Goal: Information Seeking & Learning: Learn about a topic

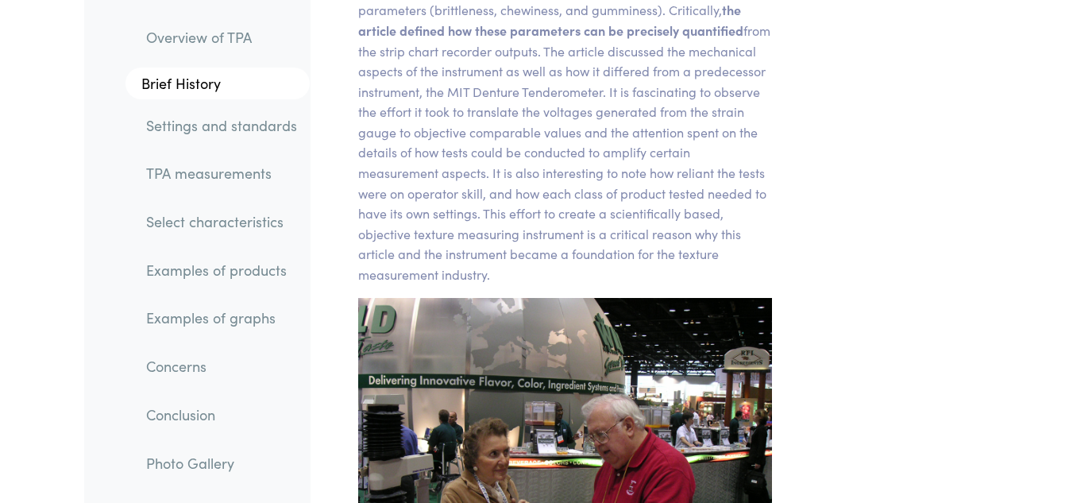
scroll to position [2303, 0]
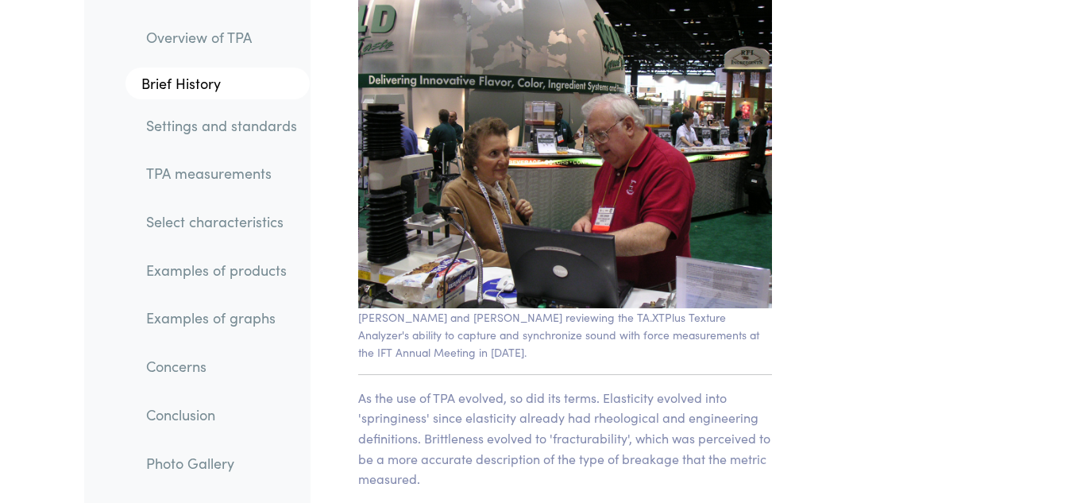
click at [172, 233] on link "Select characteristics" at bounding box center [221, 221] width 176 height 37
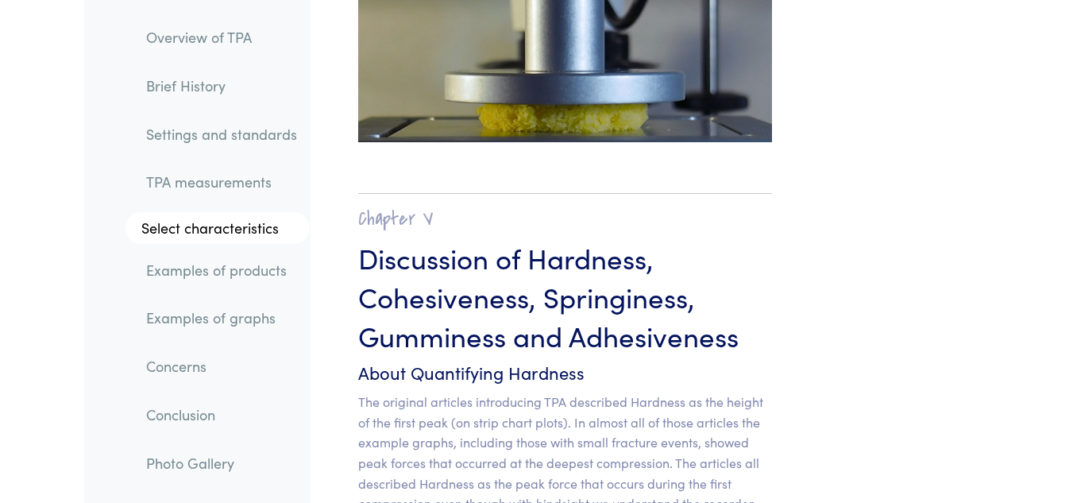
scroll to position [13742, 0]
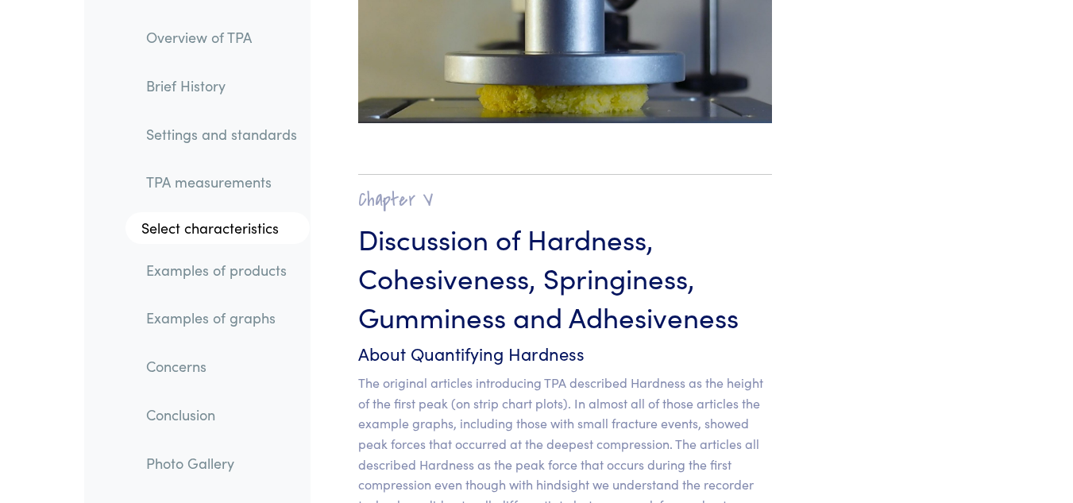
click at [217, 175] on link "TPA measurements" at bounding box center [221, 182] width 176 height 37
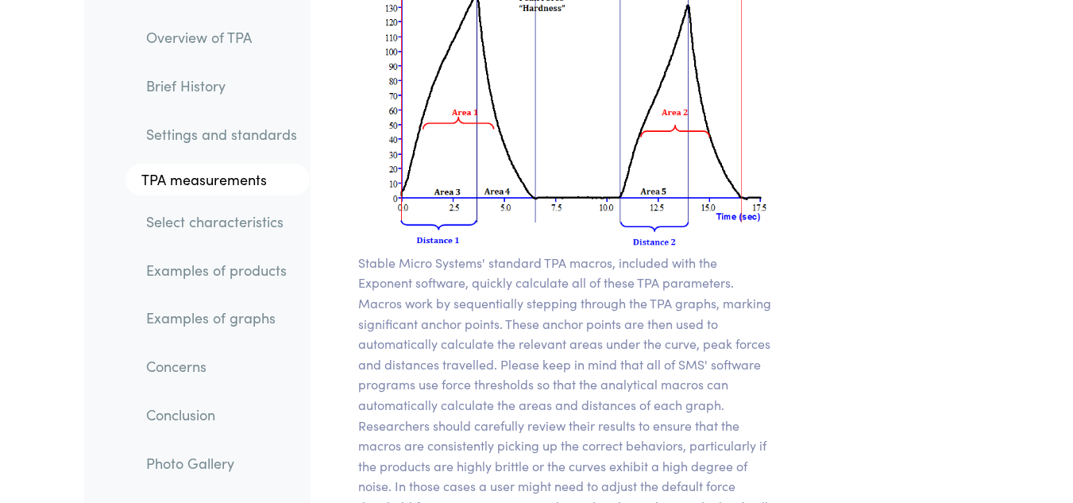
scroll to position [13128, 0]
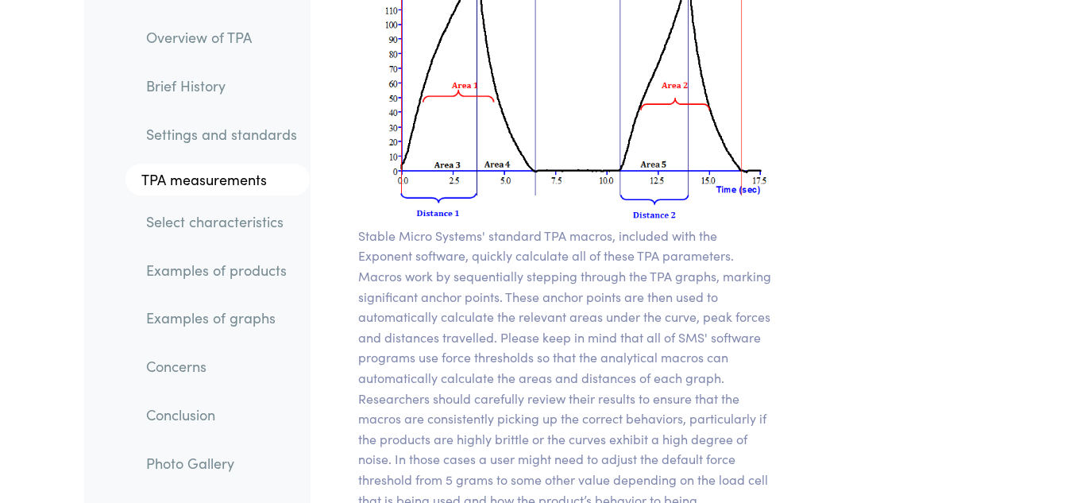
click at [225, 261] on link "Examples of products" at bounding box center [221, 270] width 176 height 37
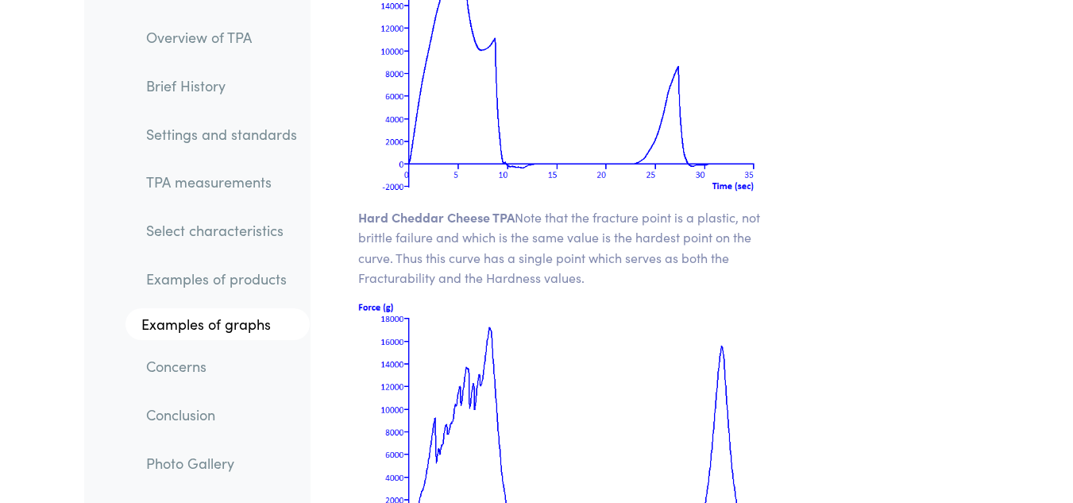
scroll to position [23253, 0]
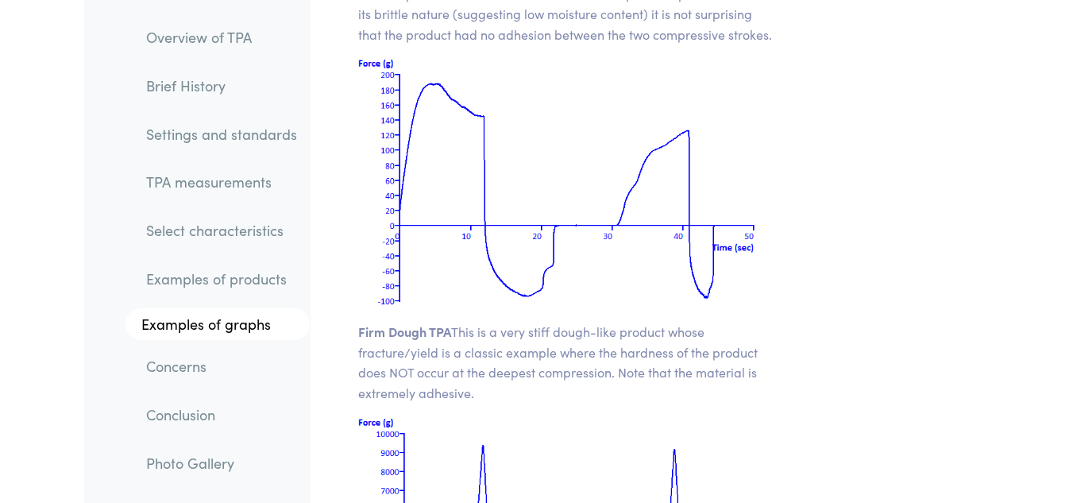
click at [191, 458] on link "Photo Gallery" at bounding box center [221, 462] width 176 height 37
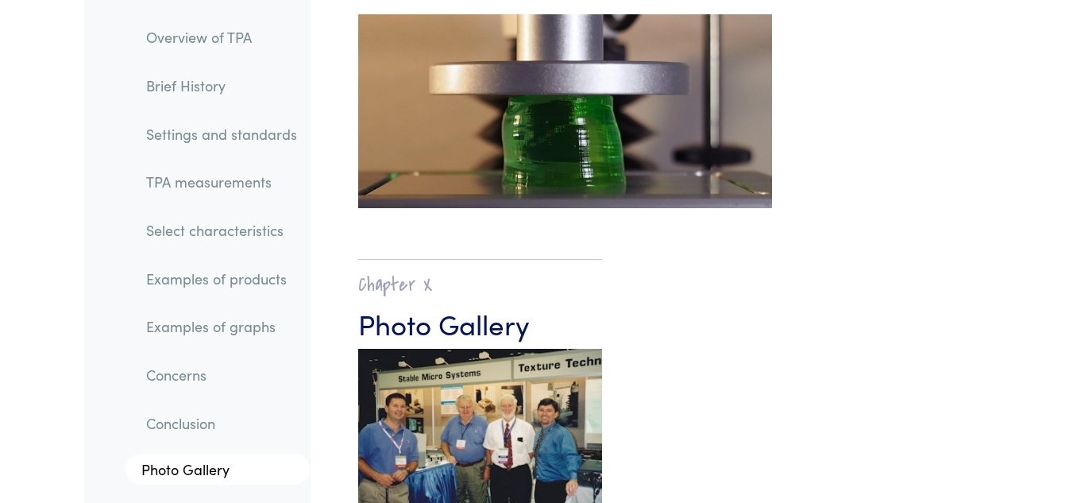
scroll to position [27975, 0]
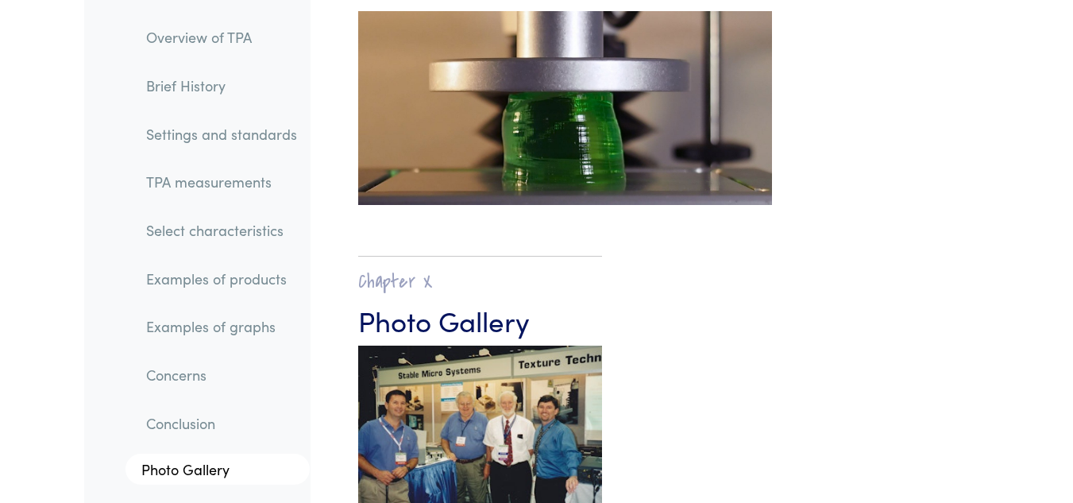
click at [194, 430] on link "Conclusion" at bounding box center [221, 423] width 176 height 37
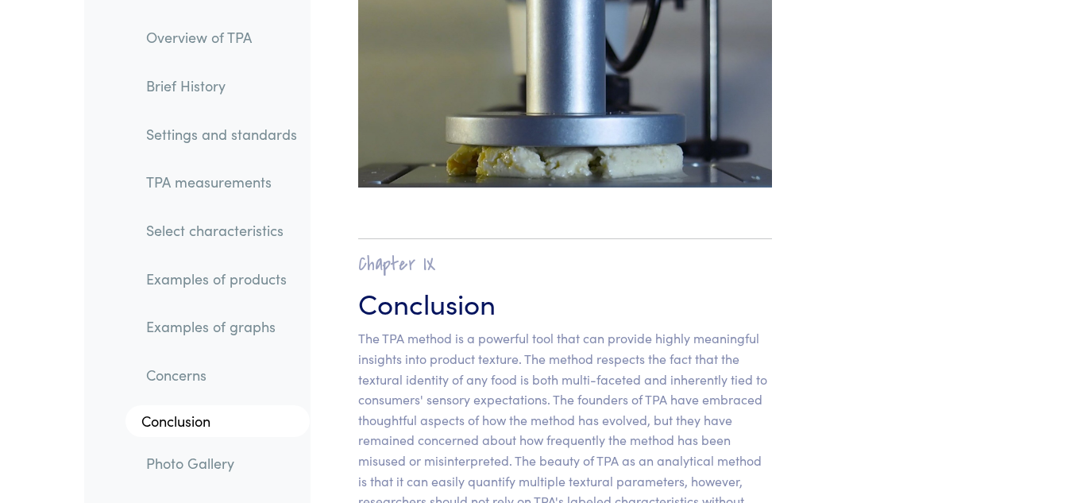
scroll to position [27251, 0]
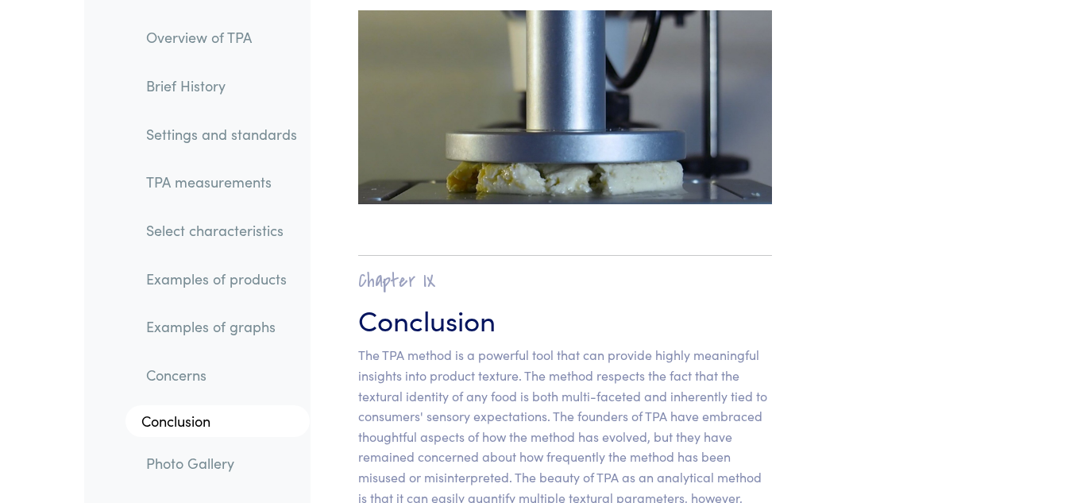
click at [188, 371] on link "Concerns" at bounding box center [221, 375] width 176 height 37
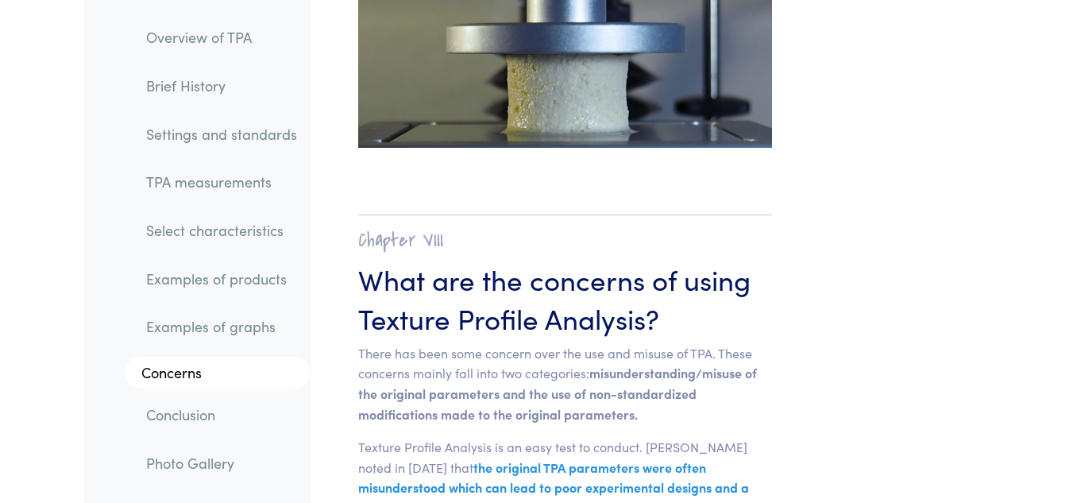
scroll to position [24967, 0]
click at [187, 338] on link "Examples of graphs" at bounding box center [221, 326] width 176 height 37
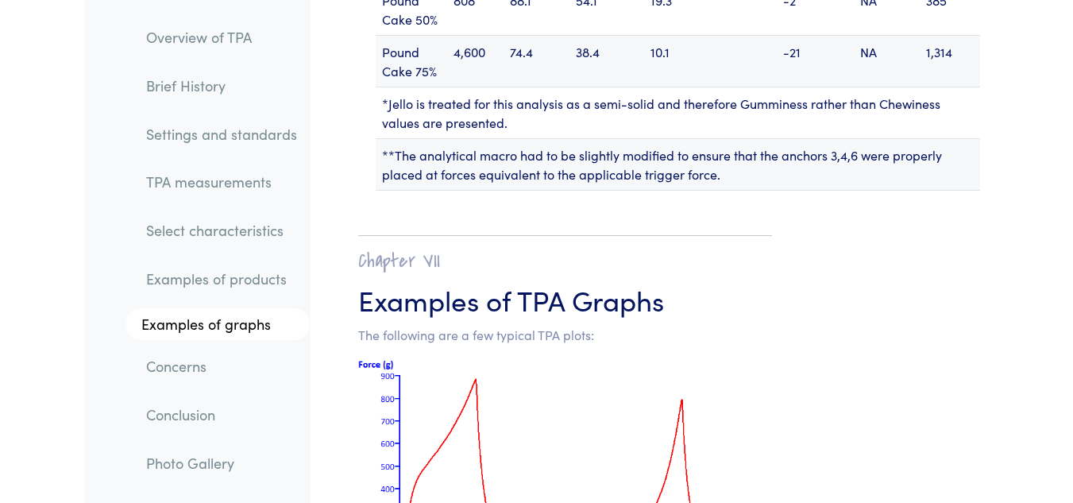
click at [187, 276] on link "Examples of products" at bounding box center [221, 278] width 176 height 37
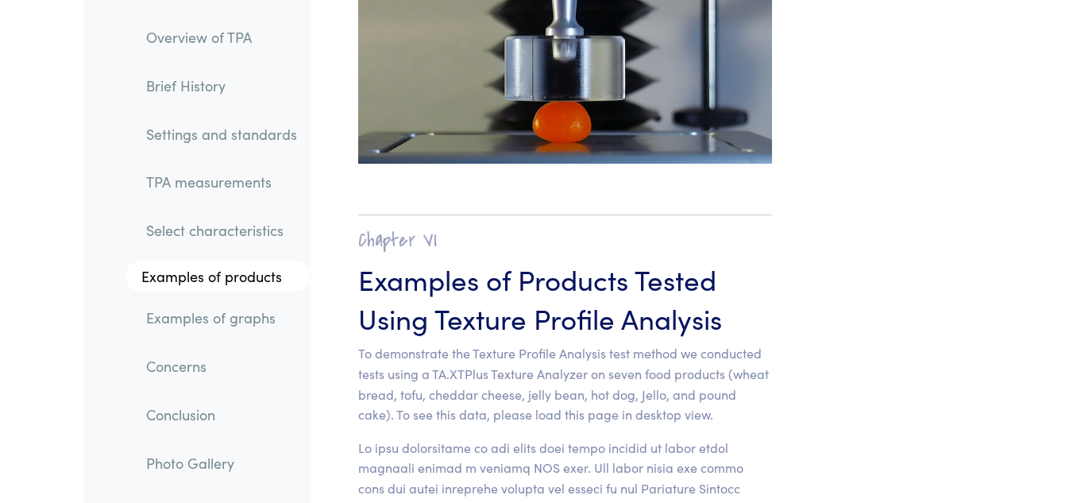
click at [183, 224] on link "Select characteristics" at bounding box center [221, 230] width 176 height 37
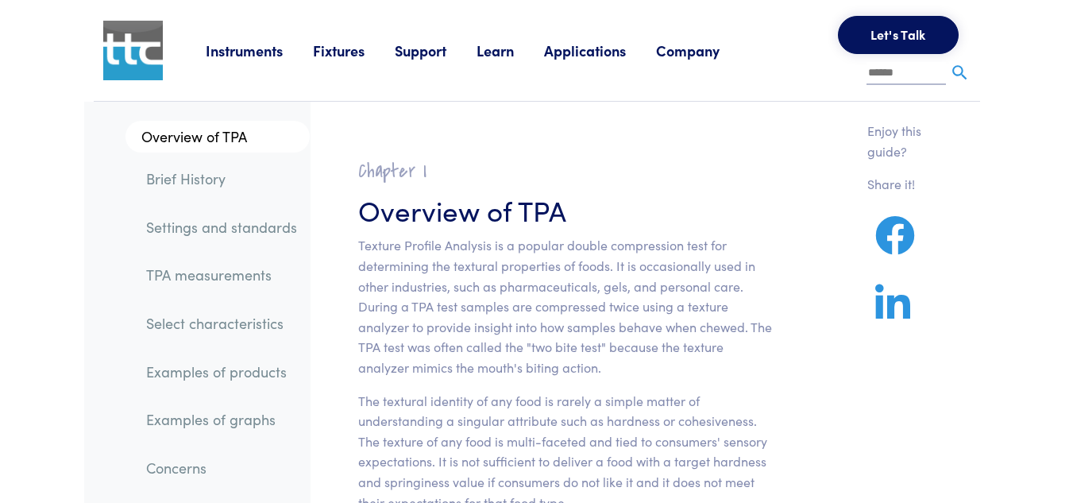
click at [237, 62] on li "Instruments Texture Analyzers Measure any physical product characteristic. TA.X…" at bounding box center [259, 51] width 107 height 24
click at [249, 49] on link "Instruments" at bounding box center [259, 50] width 107 height 20
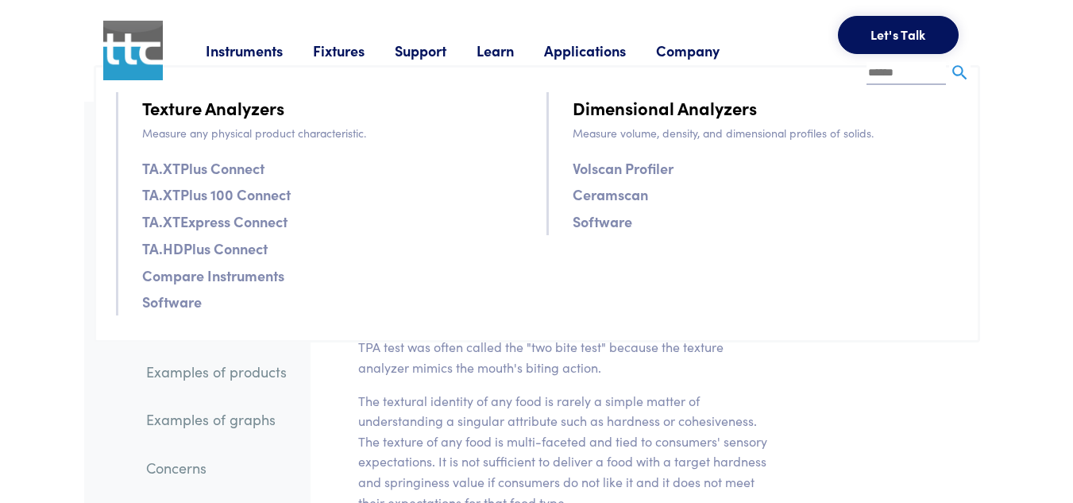
click at [357, 52] on link "Fixtures" at bounding box center [354, 50] width 82 height 20
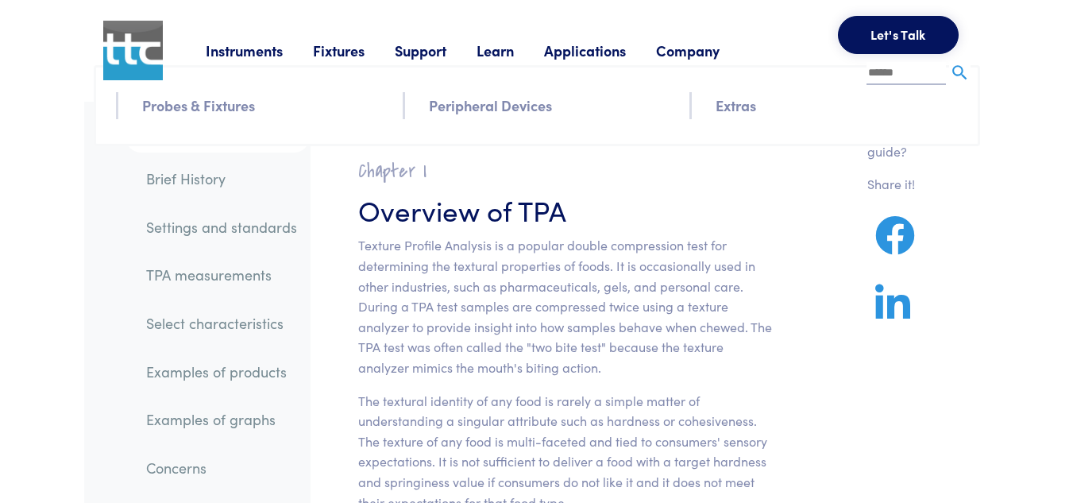
click at [420, 54] on link "Support" at bounding box center [436, 50] width 82 height 20
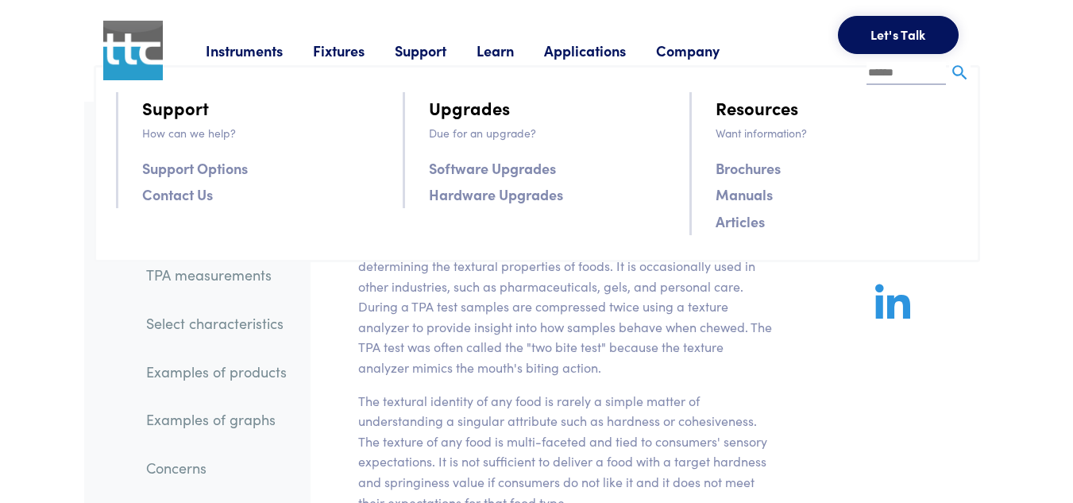
click at [480, 54] on link "Learn" at bounding box center [509, 50] width 67 height 20
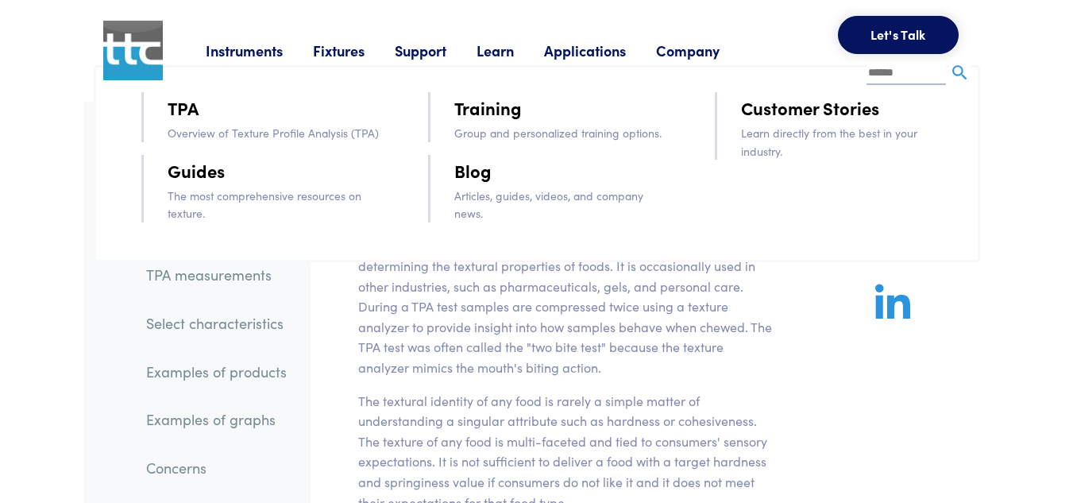
click at [411, 55] on link "Support" at bounding box center [436, 50] width 82 height 20
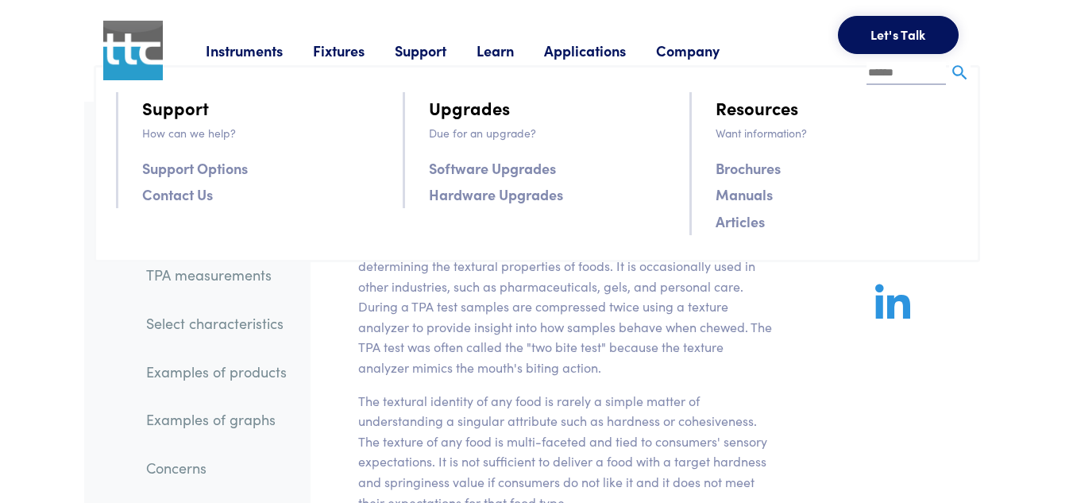
click at [505, 199] on link "Hardware Upgrades" at bounding box center [496, 194] width 134 height 23
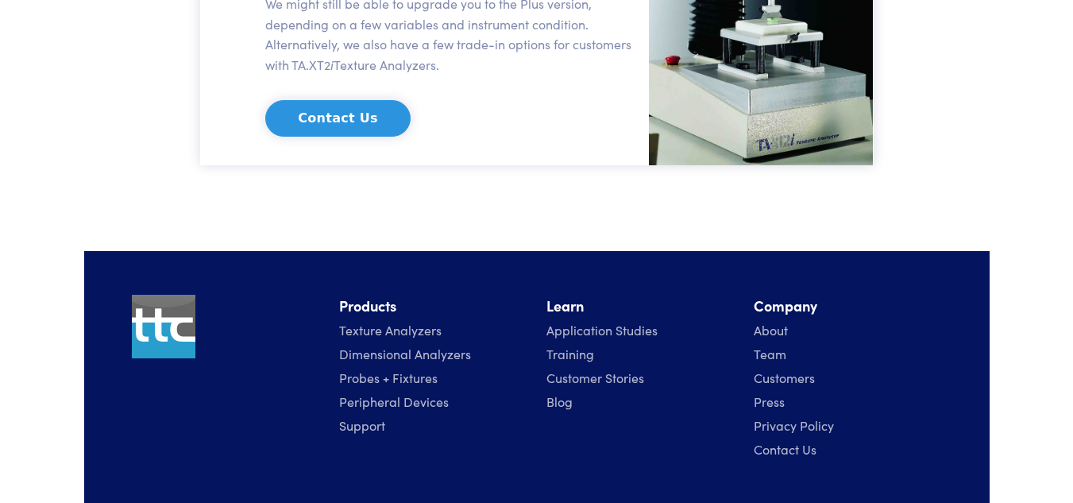
scroll to position [2373, 0]
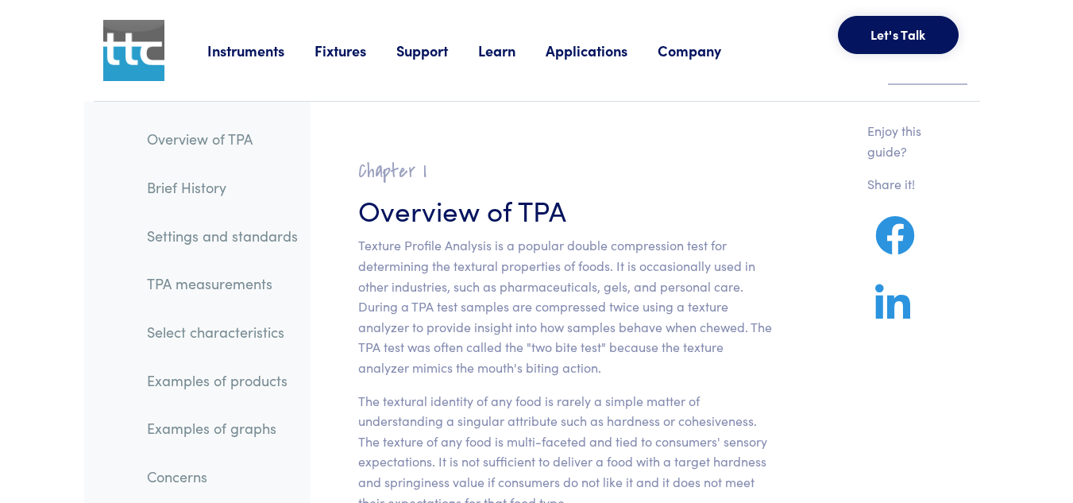
click at [587, 55] on link "Applications" at bounding box center [601, 50] width 112 height 20
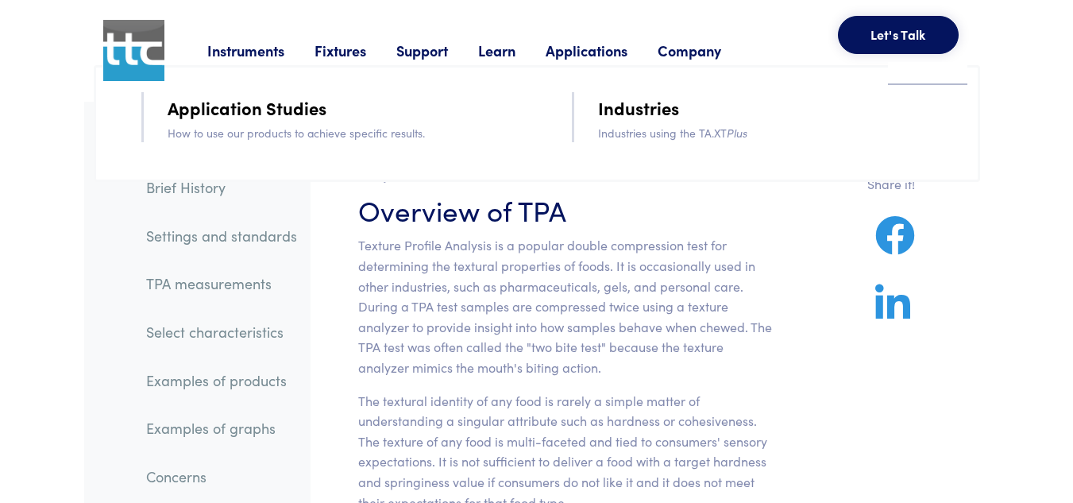
click at [650, 109] on link "Industries" at bounding box center [638, 108] width 81 height 28
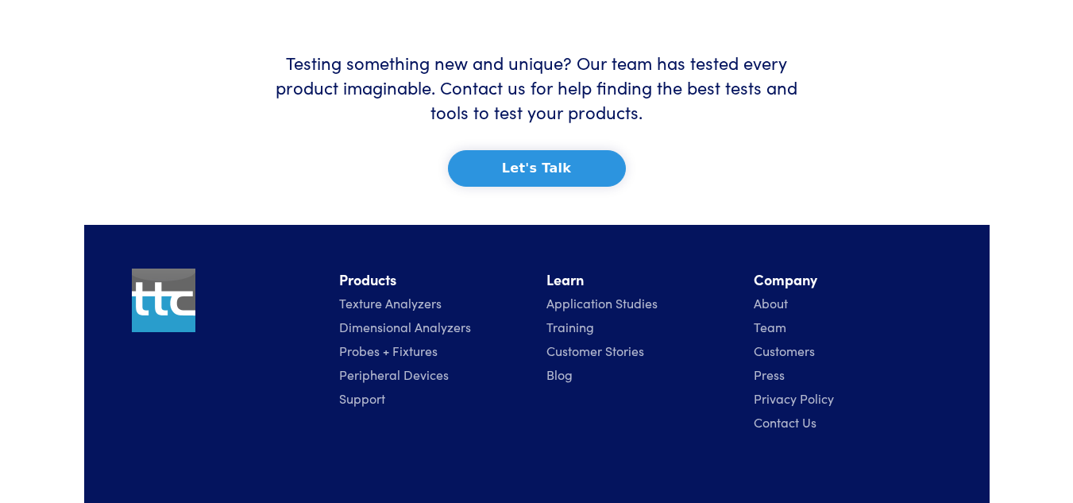
scroll to position [1906, 0]
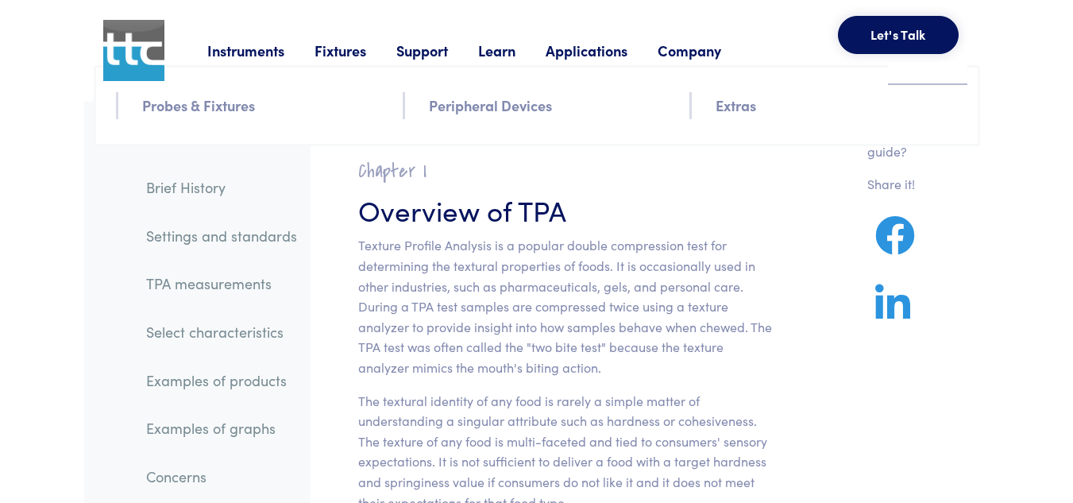
click at [237, 108] on link "Probes & Fixtures" at bounding box center [198, 105] width 113 height 23
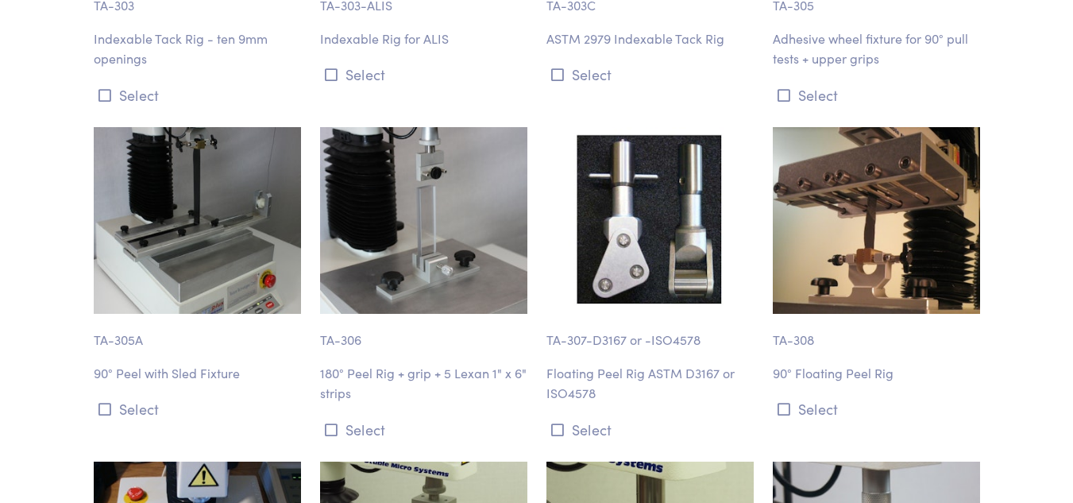
scroll to position [10084, 0]
